Goal: Book appointment/travel/reservation

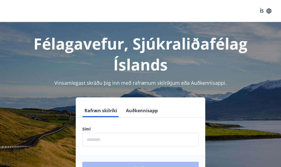
click at [94, 143] on input "phone" at bounding box center [140, 139] width 116 height 13
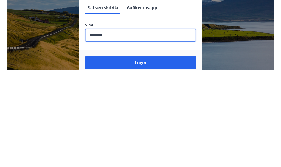
scroll to position [60, 0]
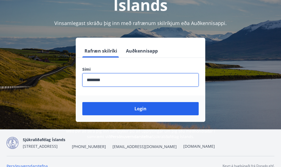
type input "********"
click at [140, 112] on button "Login" at bounding box center [140, 108] width 116 height 13
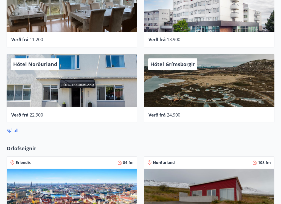
scroll to position [253, 0]
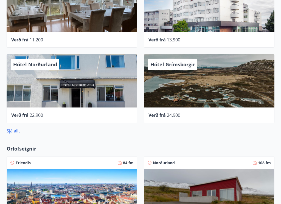
click at [91, 94] on div "Hótel Norðurland" at bounding box center [72, 80] width 131 height 53
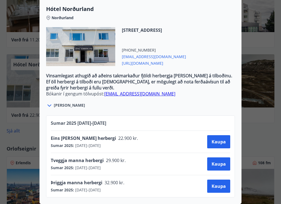
scroll to position [176, 0]
click at [5, 166] on div at bounding box center [140, 102] width 281 height 204
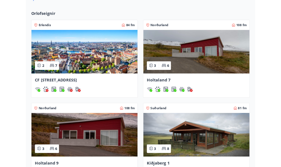
scroll to position [385, 0]
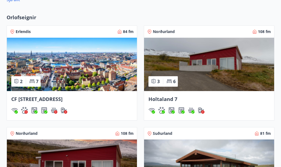
click at [233, 76] on img at bounding box center [209, 64] width 130 height 53
